Goal: Task Accomplishment & Management: Use online tool/utility

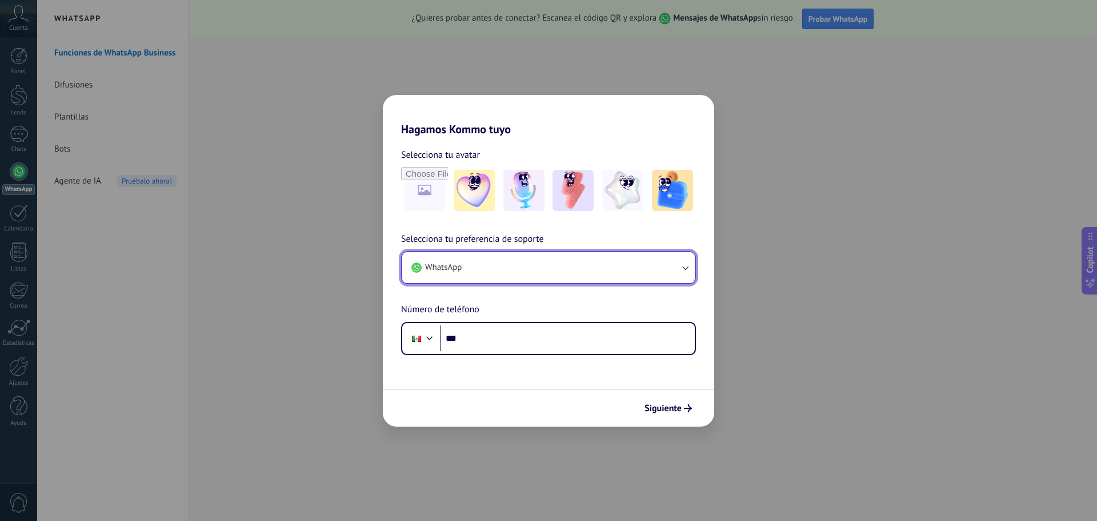
click at [504, 259] on button "WhatsApp" at bounding box center [548, 267] width 293 height 31
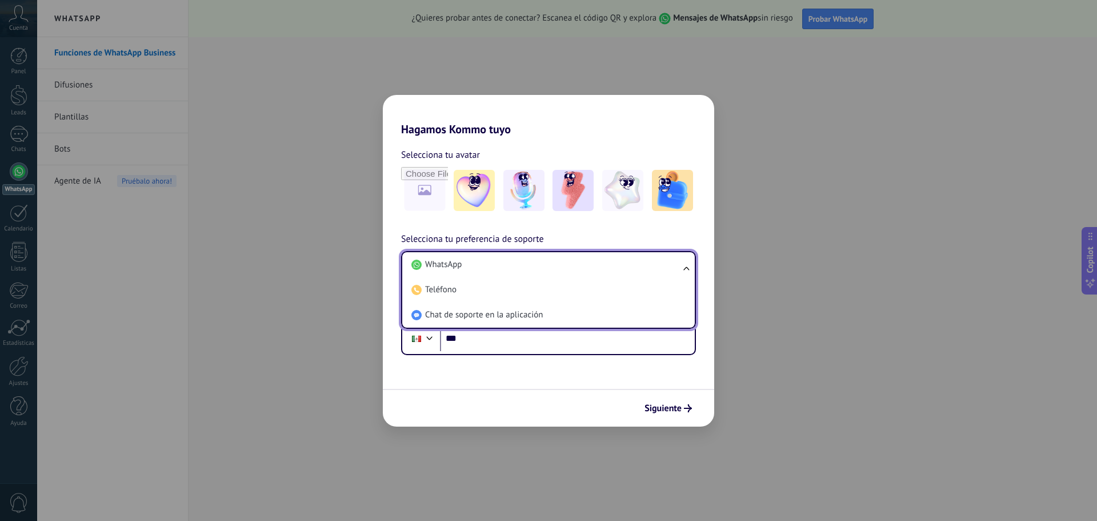
click at [504, 259] on li "WhatsApp" at bounding box center [546, 264] width 279 height 25
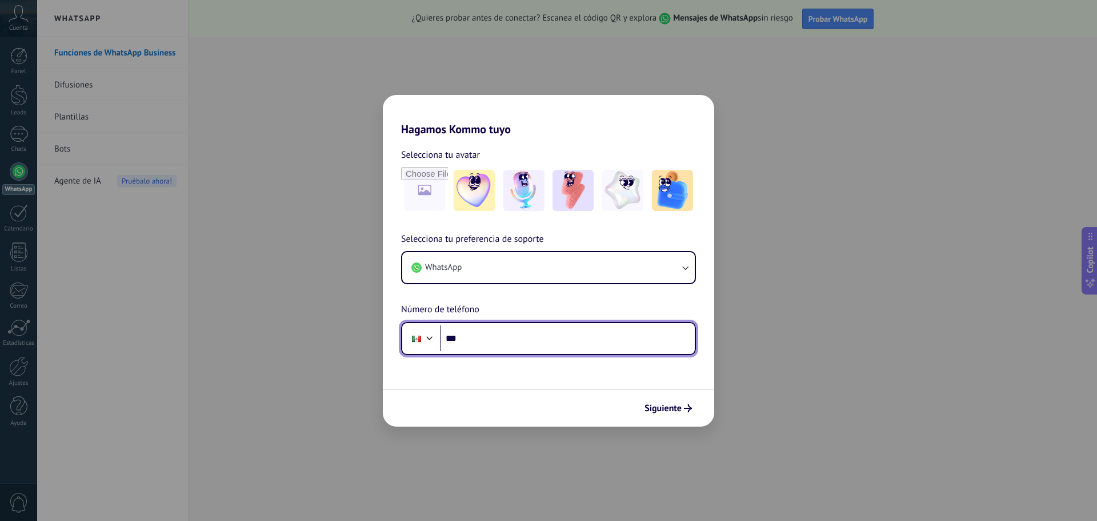
click at [484, 343] on input "***" at bounding box center [567, 338] width 255 height 26
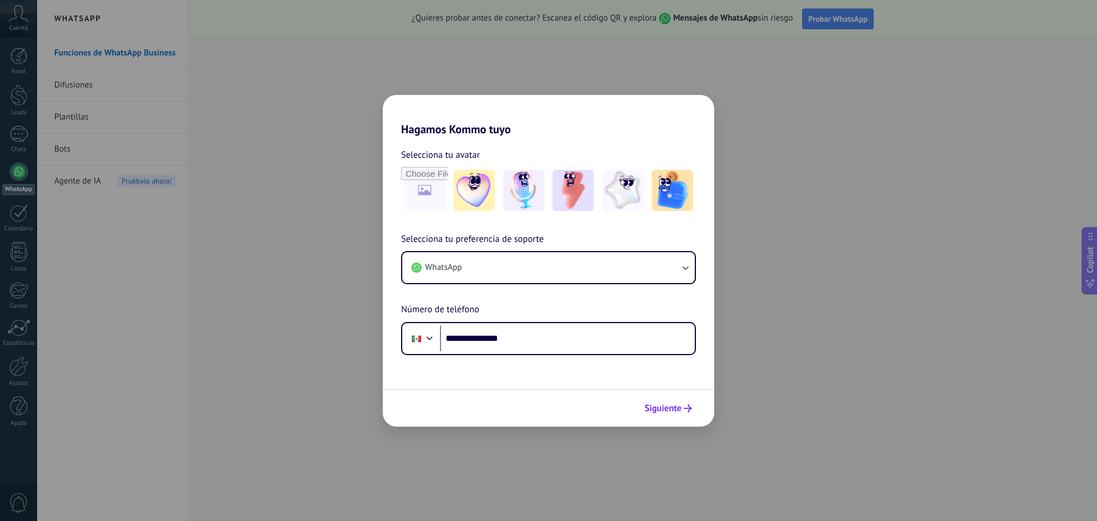
click at [655, 405] on span "Siguiente" at bounding box center [663, 408] width 37 height 8
click at [663, 409] on span "Siguiente" at bounding box center [663, 408] width 37 height 8
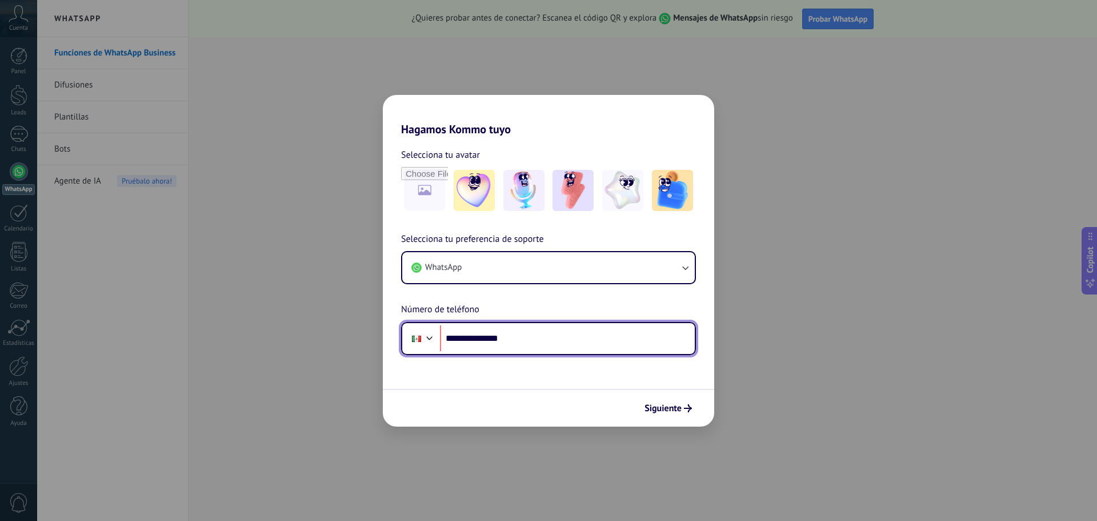
click at [493, 339] on input "**********" at bounding box center [567, 338] width 255 height 26
type input "**********"
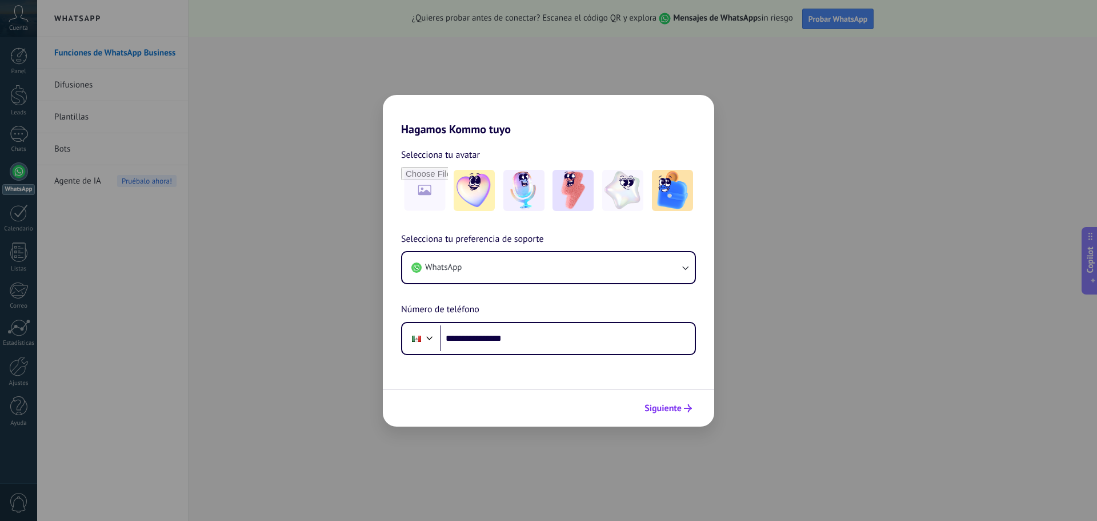
click at [675, 406] on span "Siguiente" at bounding box center [663, 408] width 37 height 8
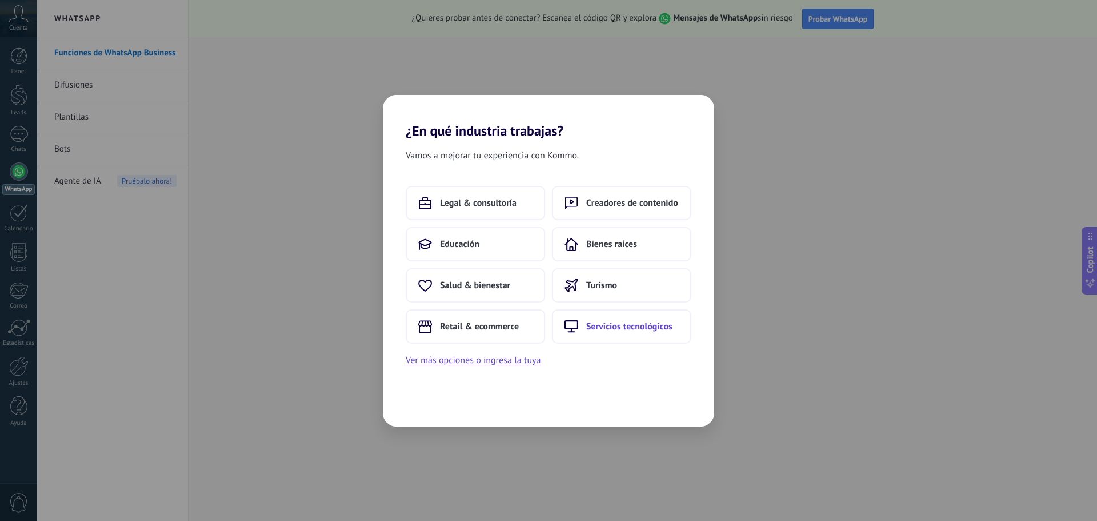
click at [620, 329] on span "Servicios tecnológicos" at bounding box center [629, 326] width 86 height 11
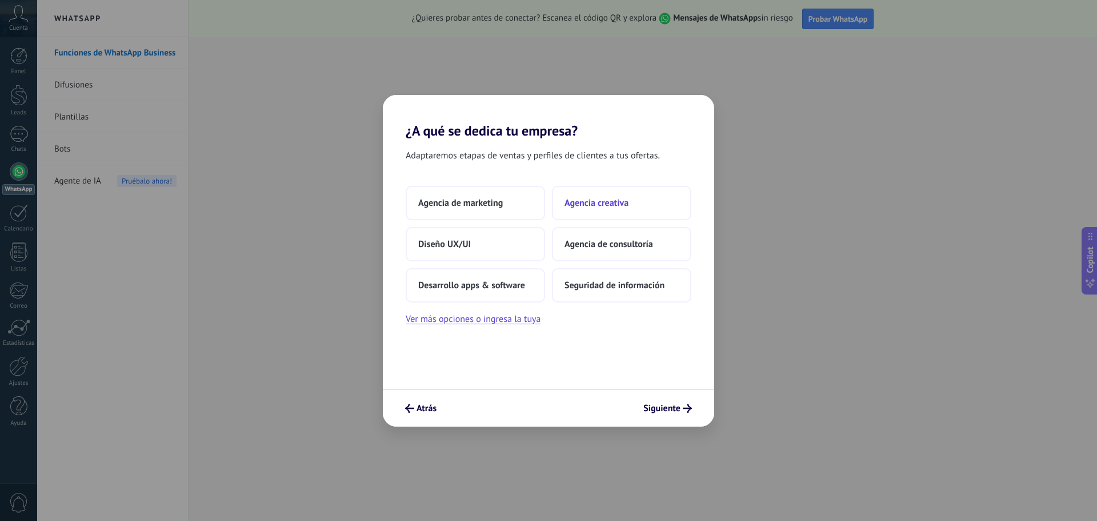
click at [584, 197] on span "Agencia creativa" at bounding box center [597, 202] width 64 height 11
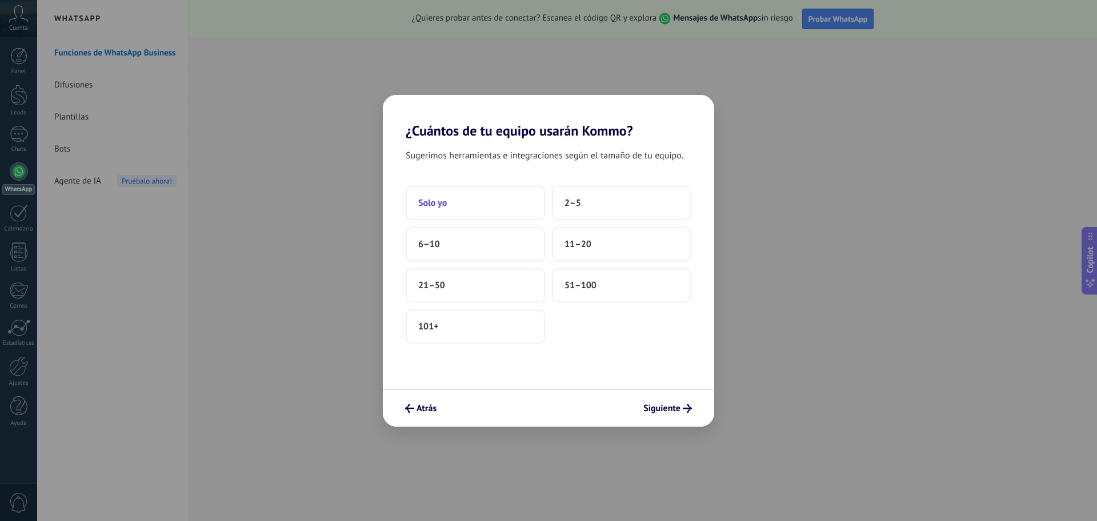
click at [517, 202] on button "Solo yo" at bounding box center [475, 203] width 139 height 34
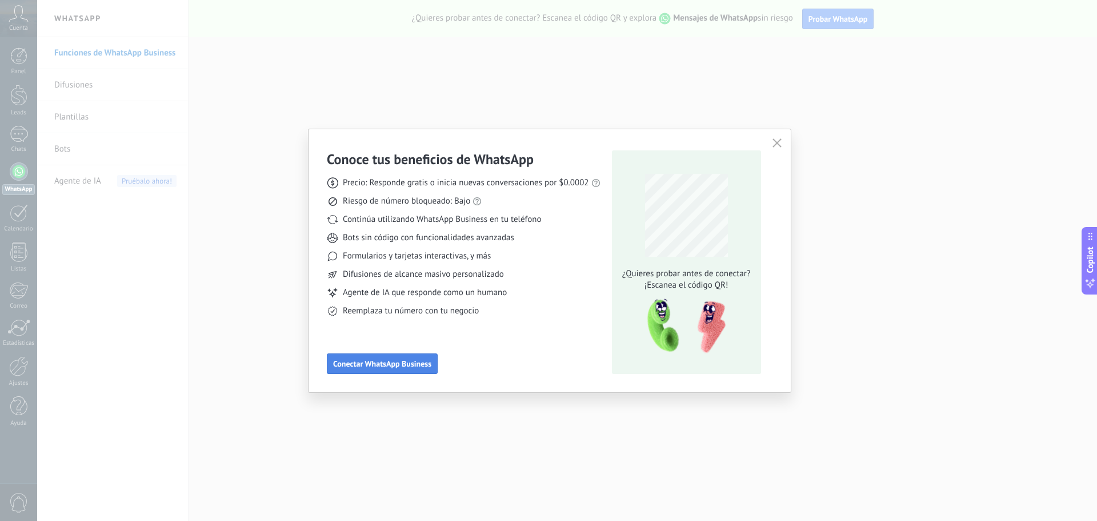
click at [413, 366] on span "Conectar WhatsApp Business" at bounding box center [382, 363] width 98 height 8
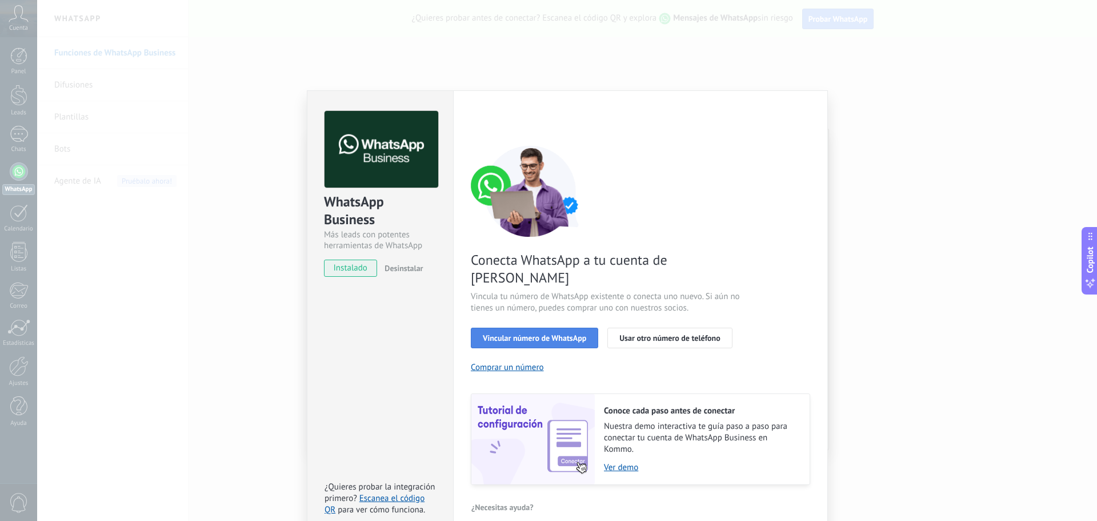
click at [530, 334] on span "Vincular número de WhatsApp" at bounding box center [534, 338] width 103 height 8
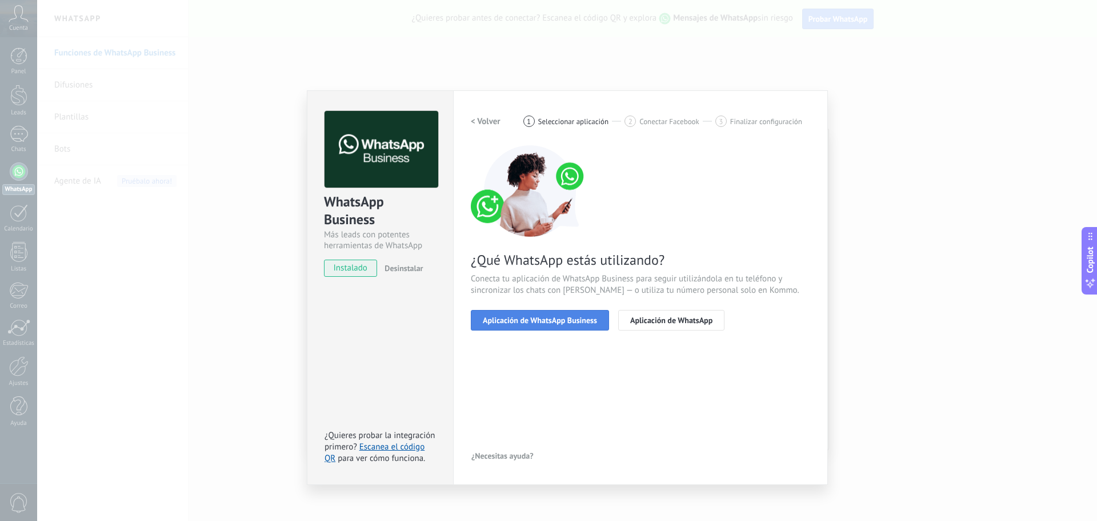
click at [563, 317] on span "Aplicación de WhatsApp Business" at bounding box center [540, 320] width 114 height 8
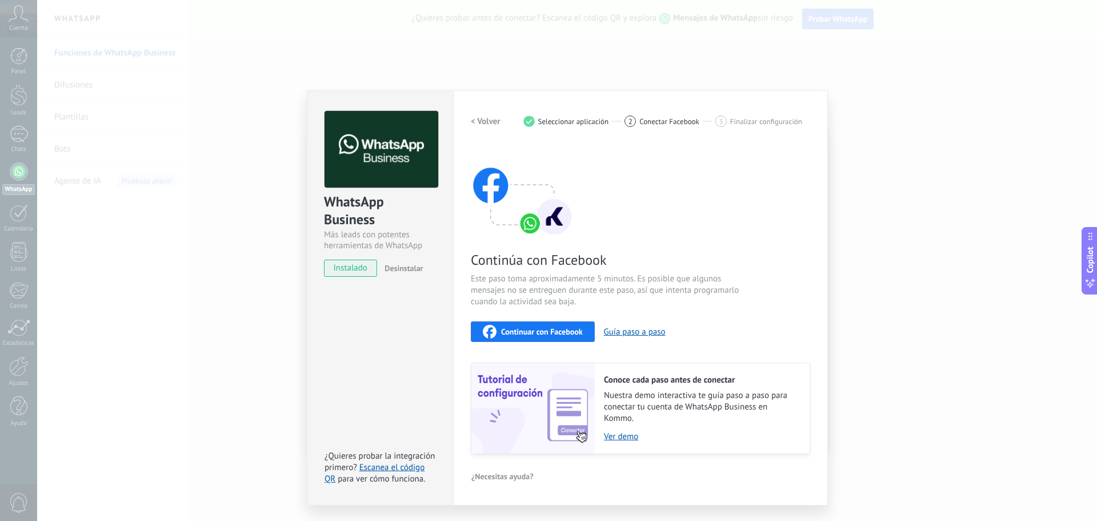
click at [557, 329] on span "Continuar con Facebook" at bounding box center [542, 331] width 82 height 8
click at [410, 174] on img at bounding box center [382, 149] width 114 height 77
click at [355, 268] on span "instalado" at bounding box center [351, 267] width 52 height 17
click at [546, 334] on span "Continuar con Facebook" at bounding box center [542, 331] width 82 height 8
click at [553, 326] on div "Continuar con Facebook" at bounding box center [533, 332] width 100 height 14
